Goal: Task Accomplishment & Management: Complete application form

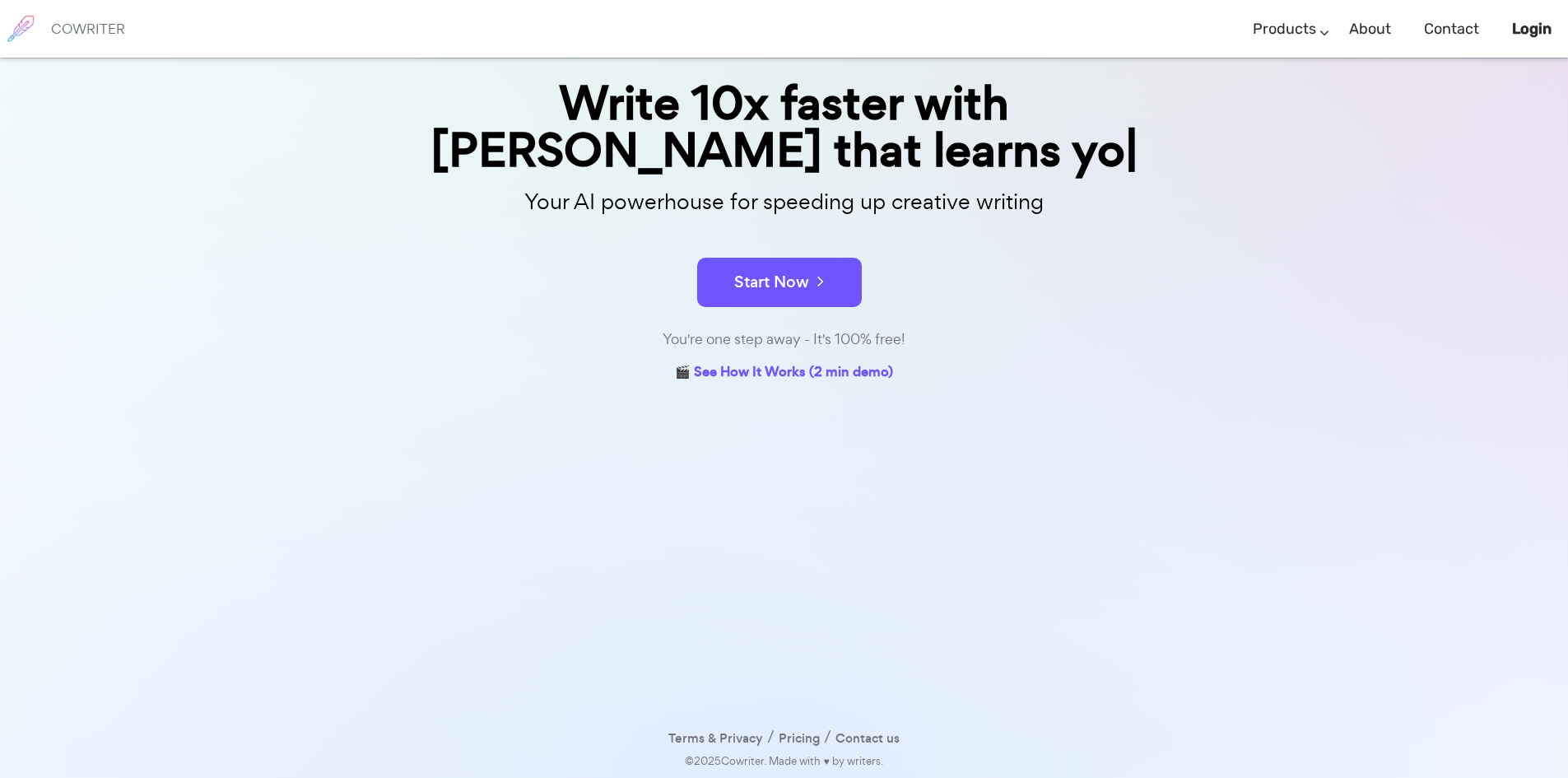
scroll to position [91, 0]
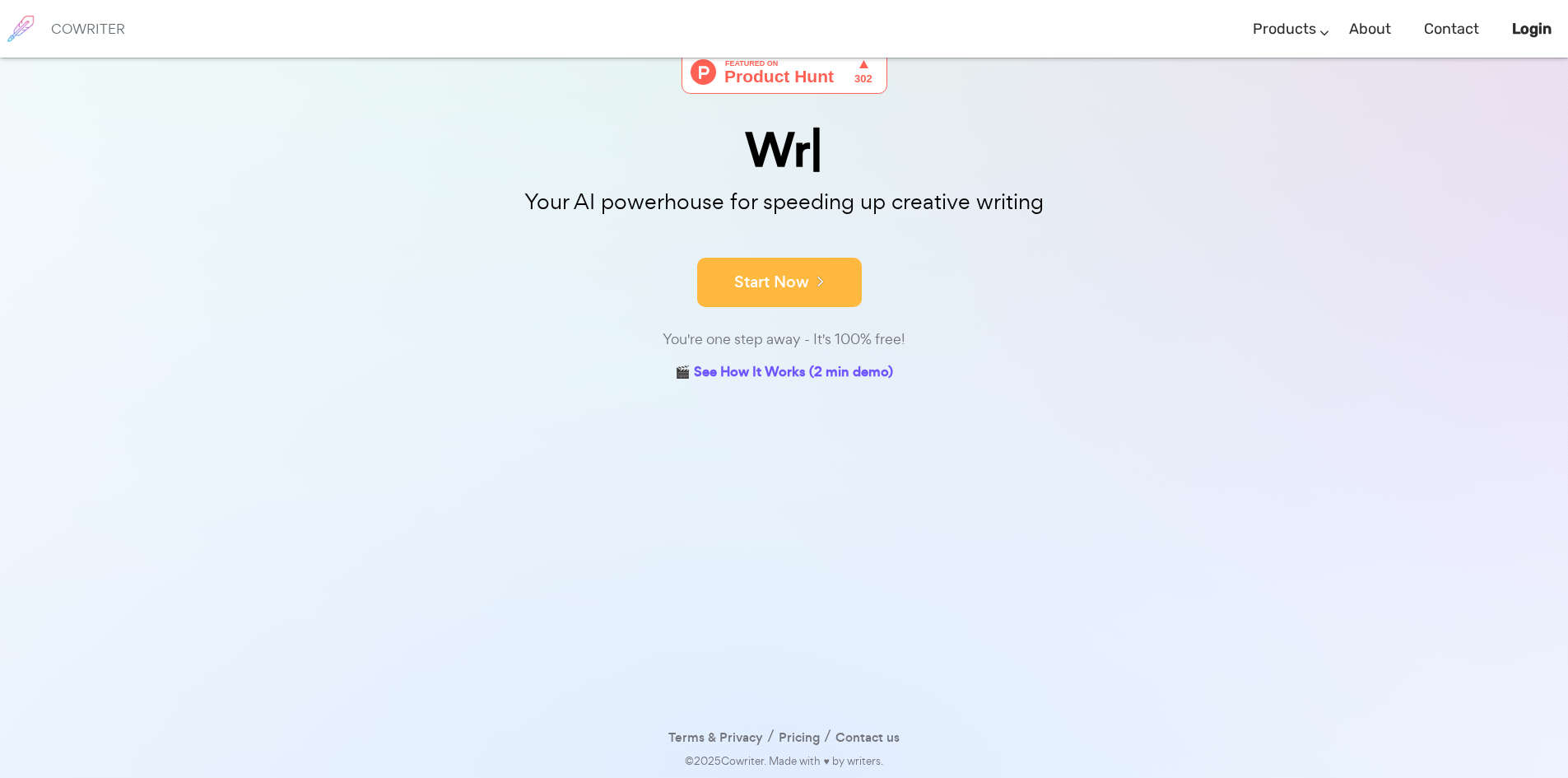
click at [822, 287] on icon at bounding box center [817, 281] width 15 height 18
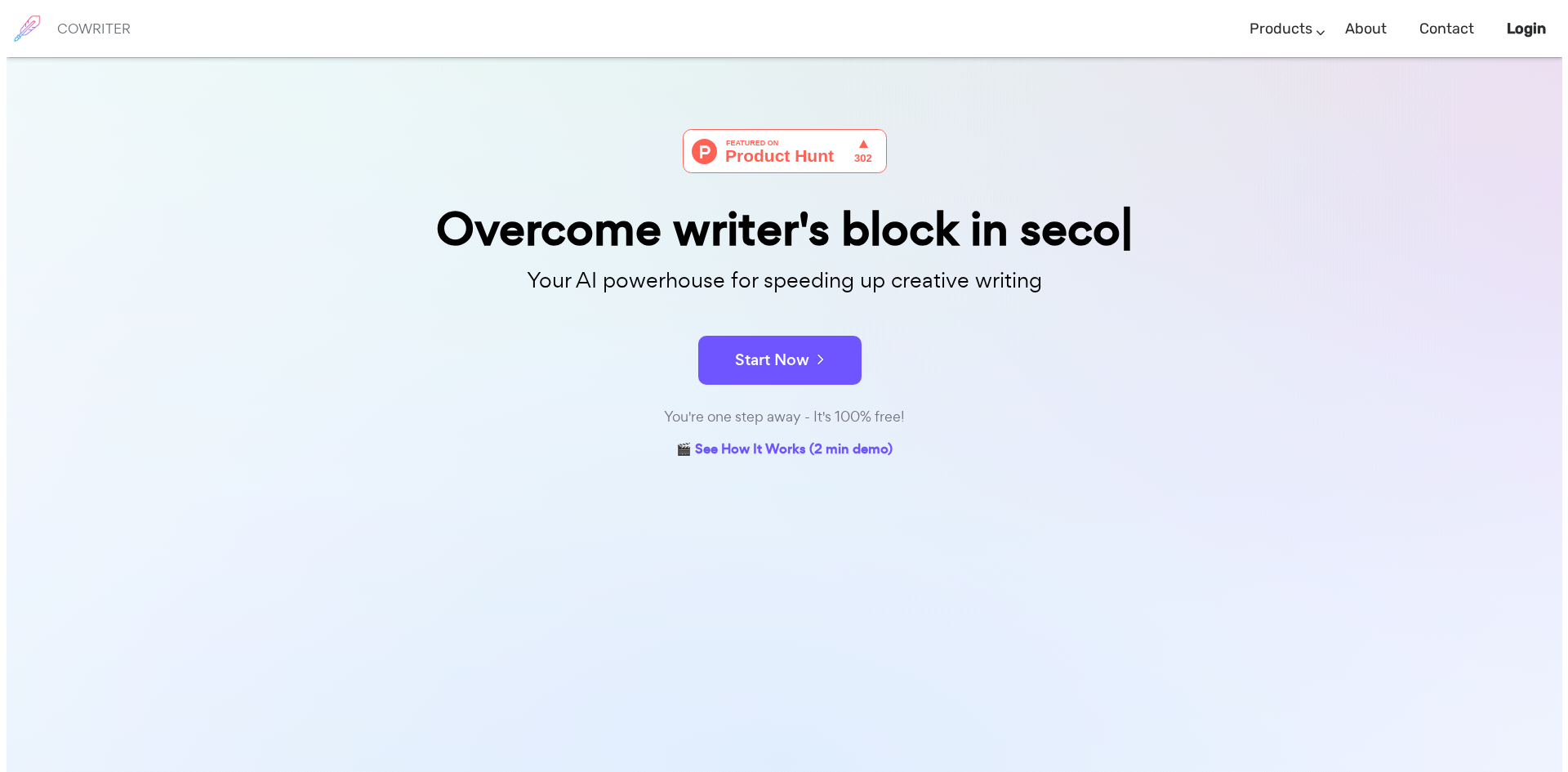
scroll to position [0, 0]
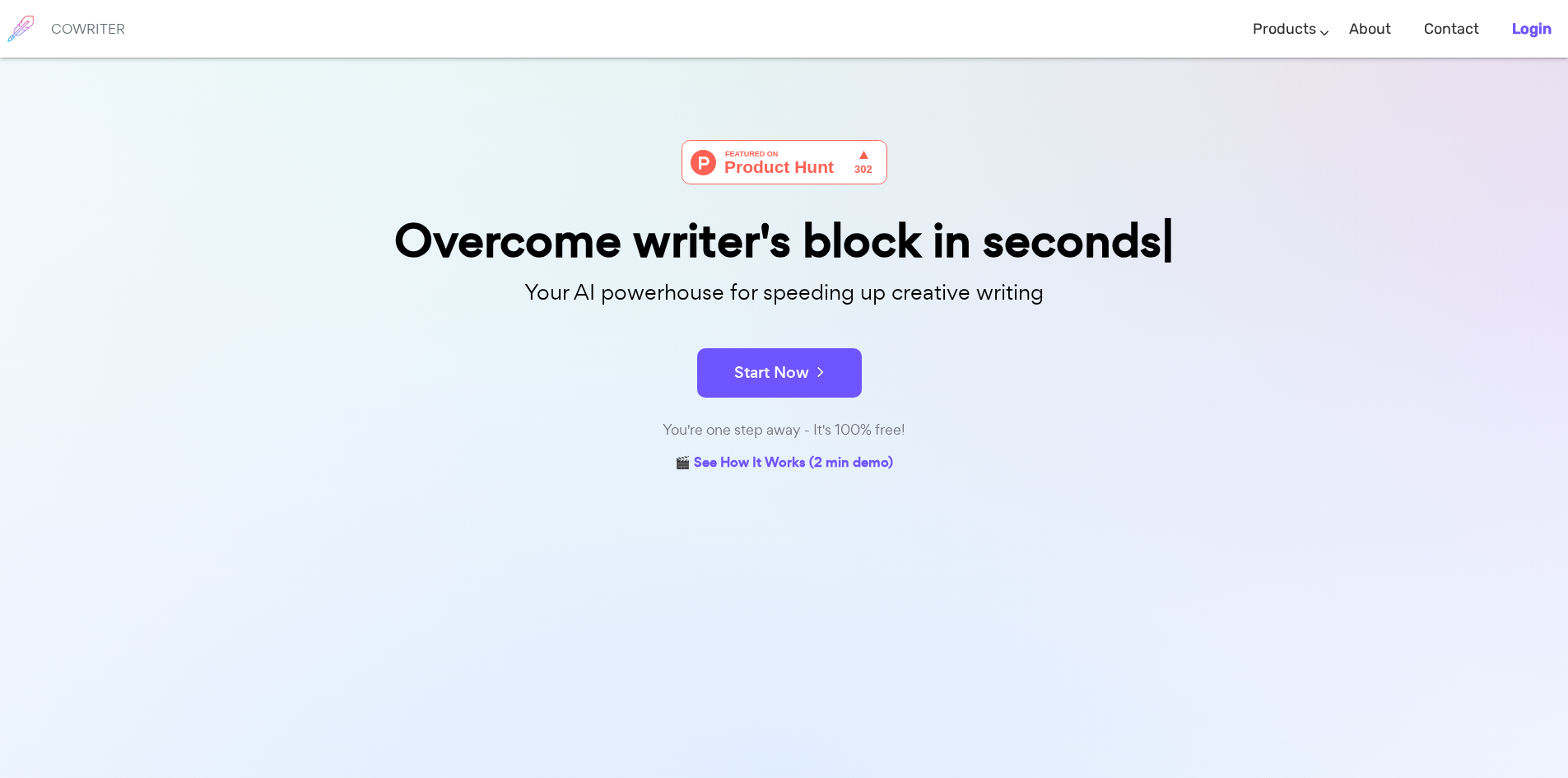
click at [1507, 34] on li "Login" at bounding box center [1532, 29] width 73 height 49
click at [1516, 28] on b "Login" at bounding box center [1532, 29] width 40 height 18
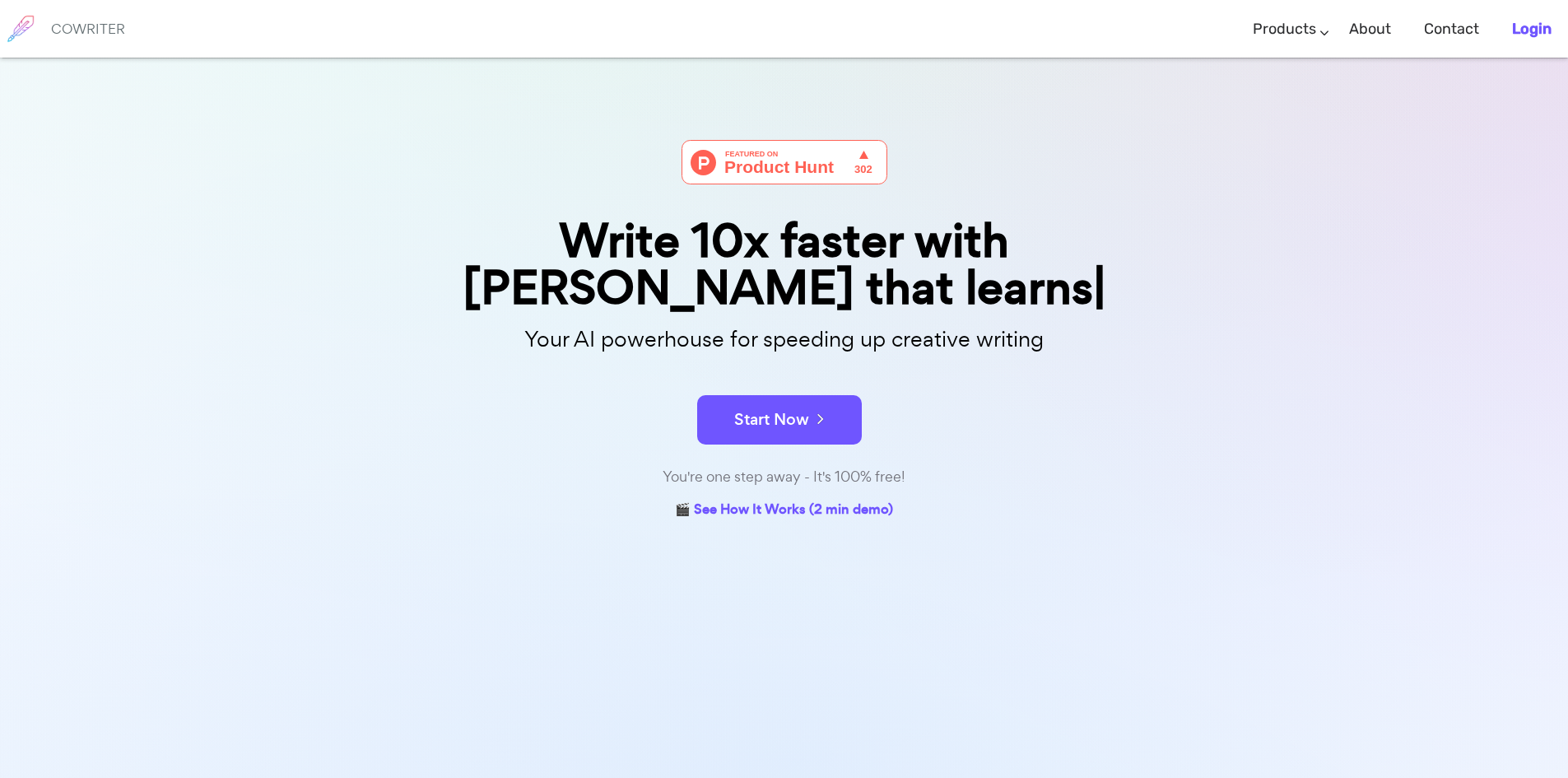
click at [1526, 38] on link "Login" at bounding box center [1532, 29] width 40 height 49
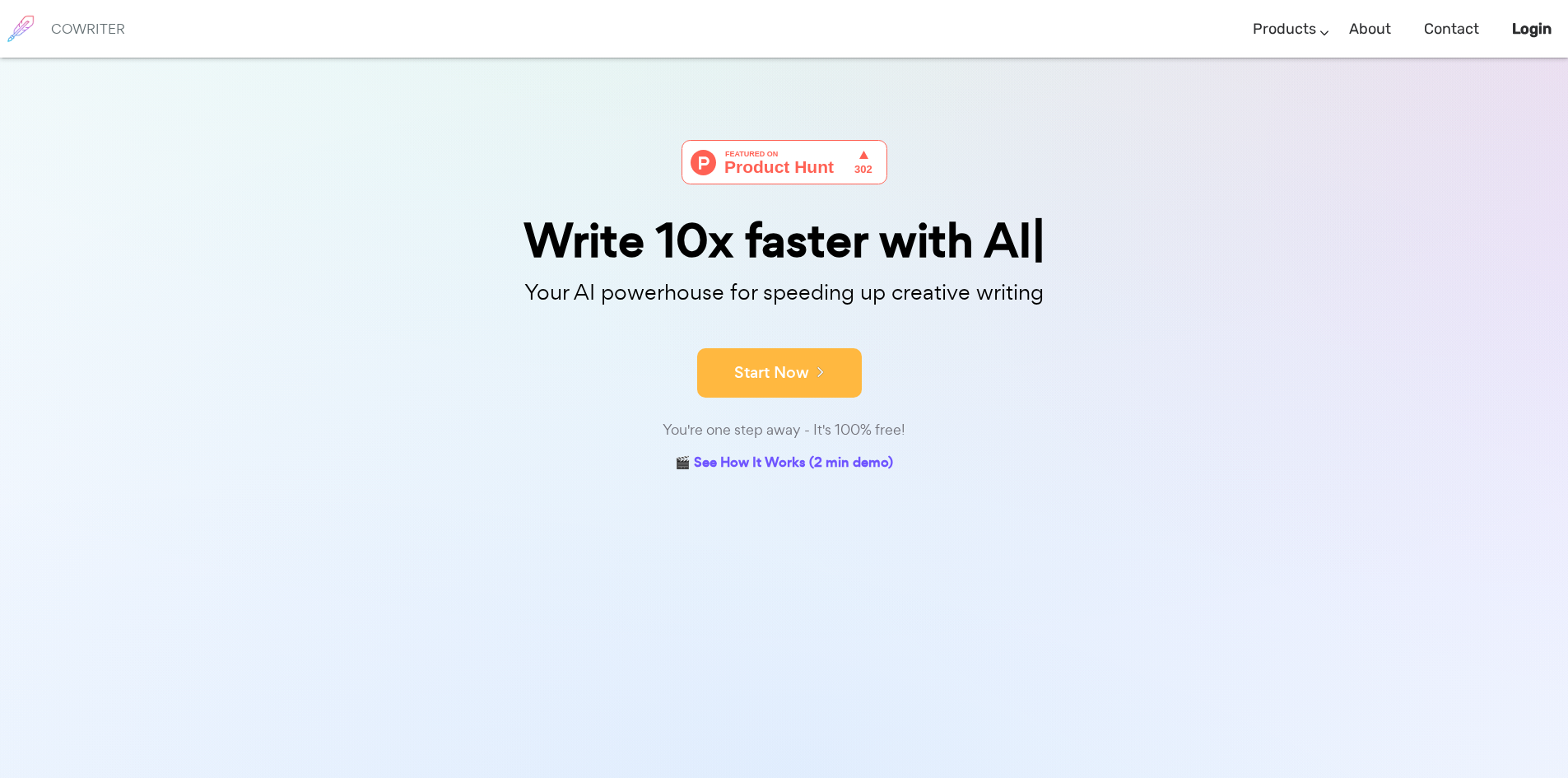
click at [772, 380] on button "Start Now" at bounding box center [779, 373] width 164 height 50
